Goal: Check status: Check status

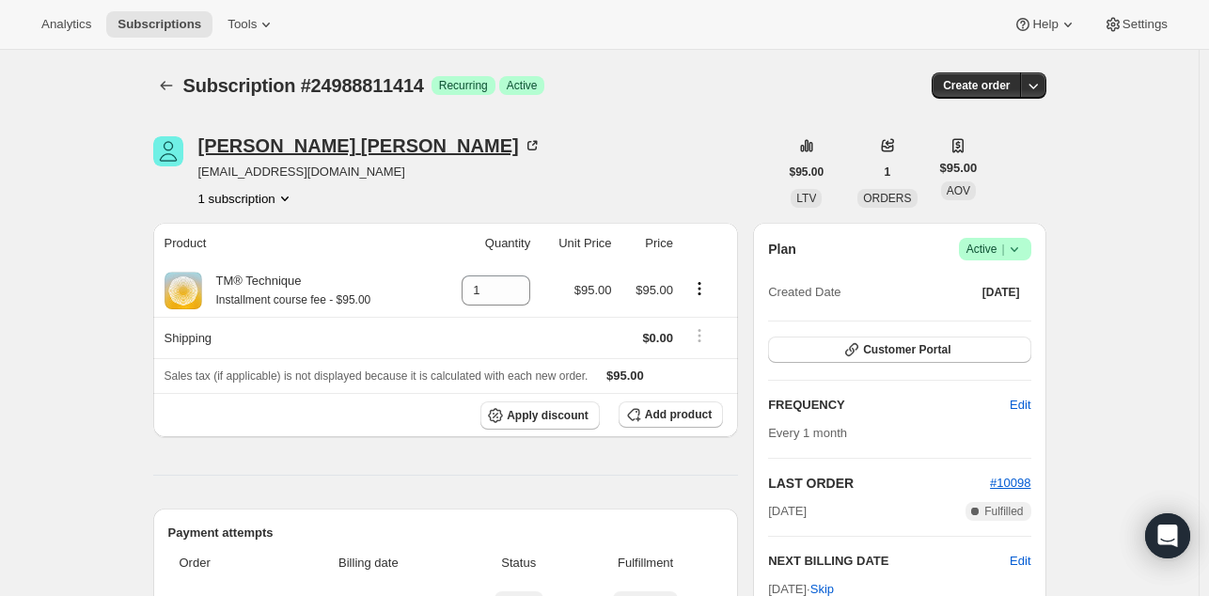
click at [236, 150] on div "[PERSON_NAME]" at bounding box center [369, 145] width 343 height 19
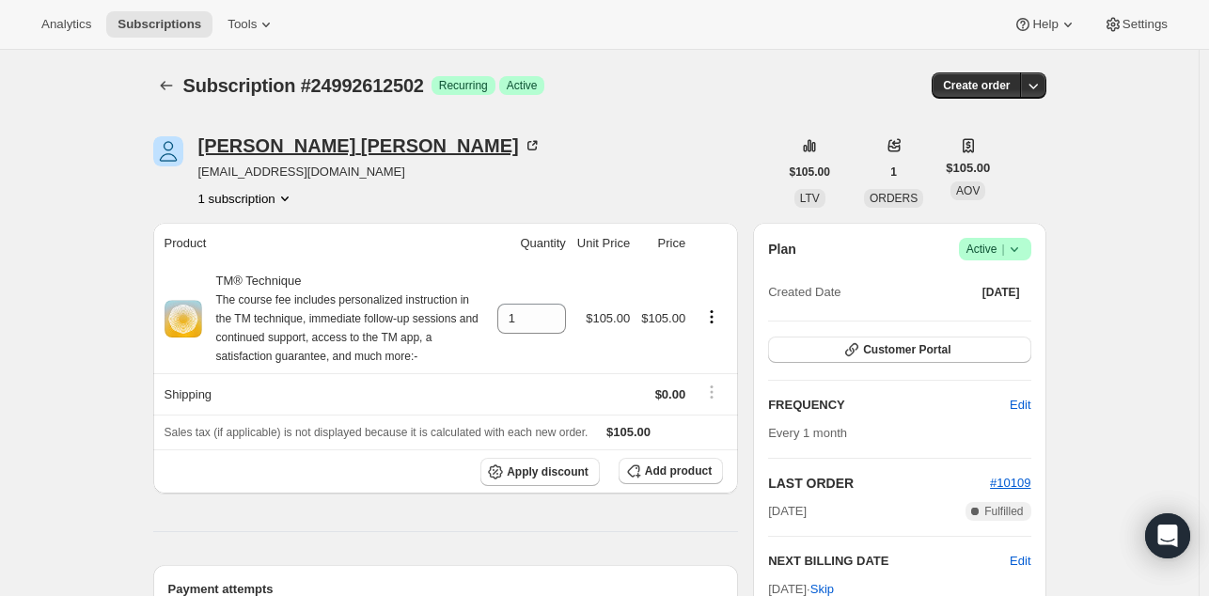
click at [218, 144] on div "[PERSON_NAME]" at bounding box center [369, 145] width 343 height 19
